Goal: Task Accomplishment & Management: Use online tool/utility

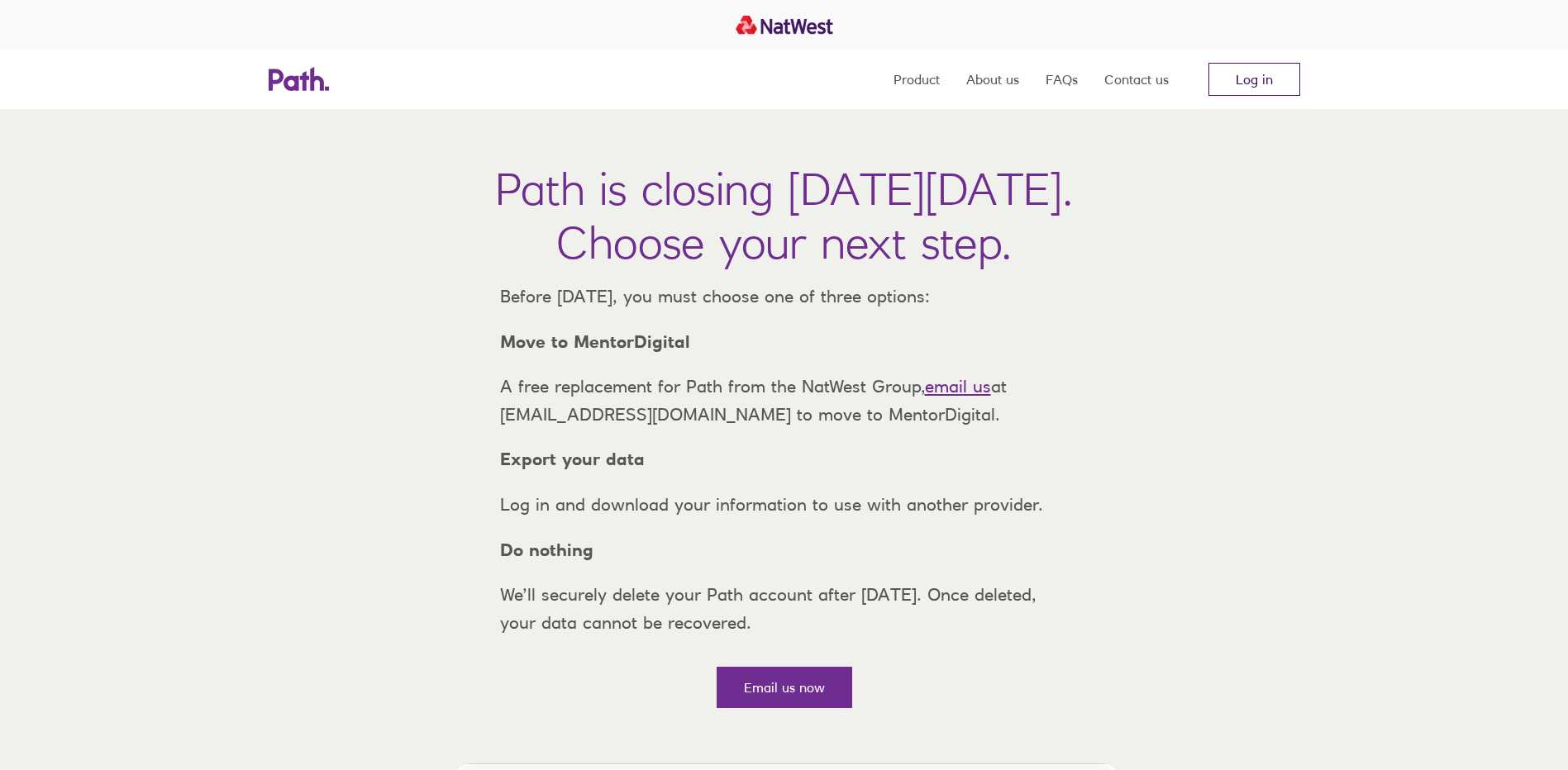
click at [1252, 76] on link "Log in" at bounding box center [1254, 79] width 92 height 33
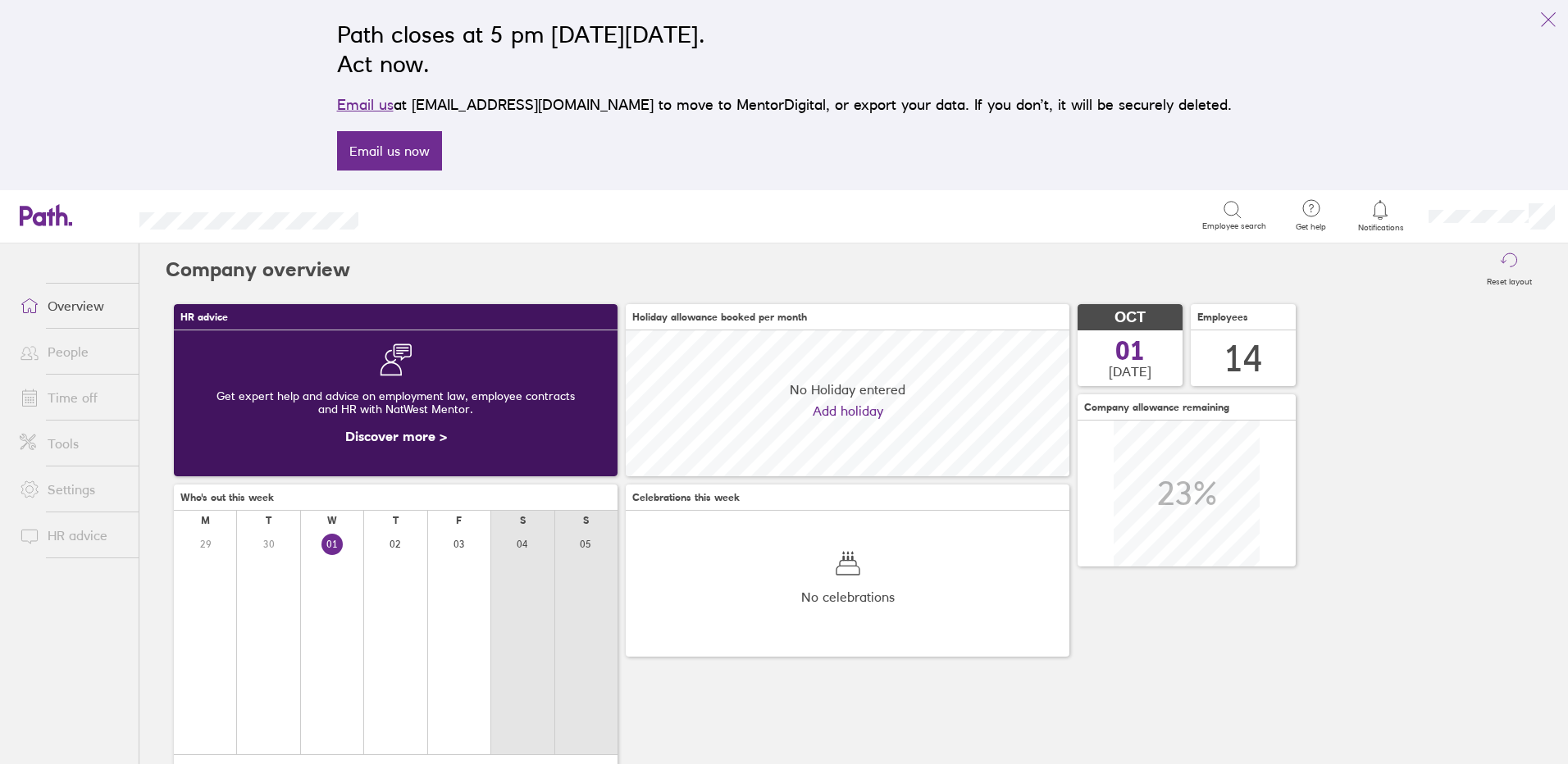
scroll to position [146, 443]
click at [1378, 213] on icon at bounding box center [1381, 210] width 20 height 20
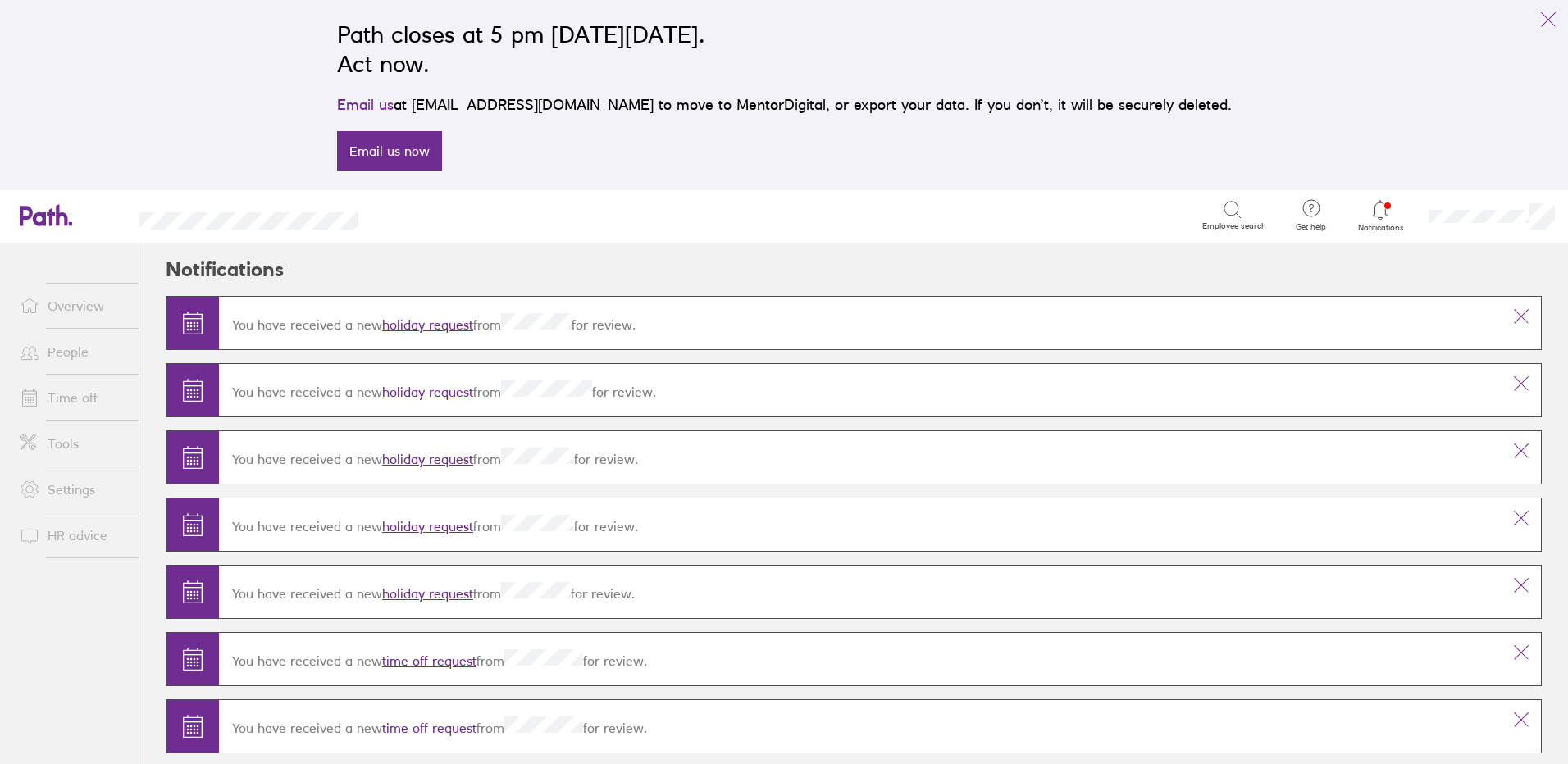
click at [424, 324] on link "holiday request" at bounding box center [428, 325] width 91 height 17
